Goal: Information Seeking & Learning: Learn about a topic

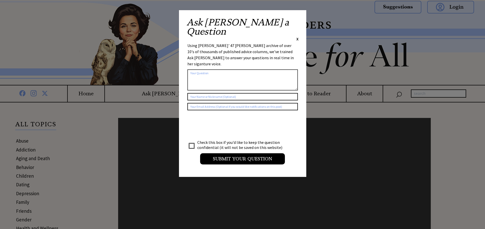
click at [297, 36] on span "X" at bounding box center [297, 38] width 2 height 5
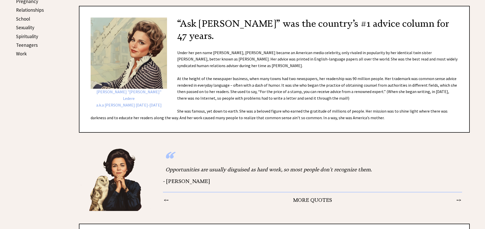
scroll to position [102, 0]
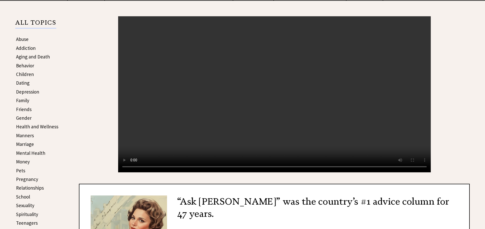
click at [21, 215] on link "Spirituality" at bounding box center [27, 215] width 22 height 6
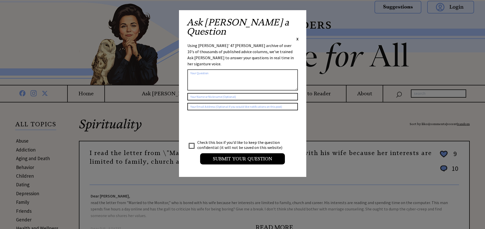
click at [298, 36] on span "X" at bounding box center [297, 38] width 2 height 5
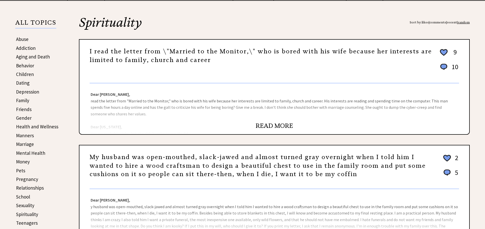
scroll to position [127, 0]
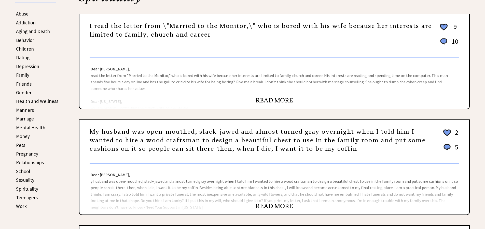
click at [264, 206] on link "READ MORE" at bounding box center [274, 207] width 37 height 8
